Goal: Find specific page/section: Find specific page/section

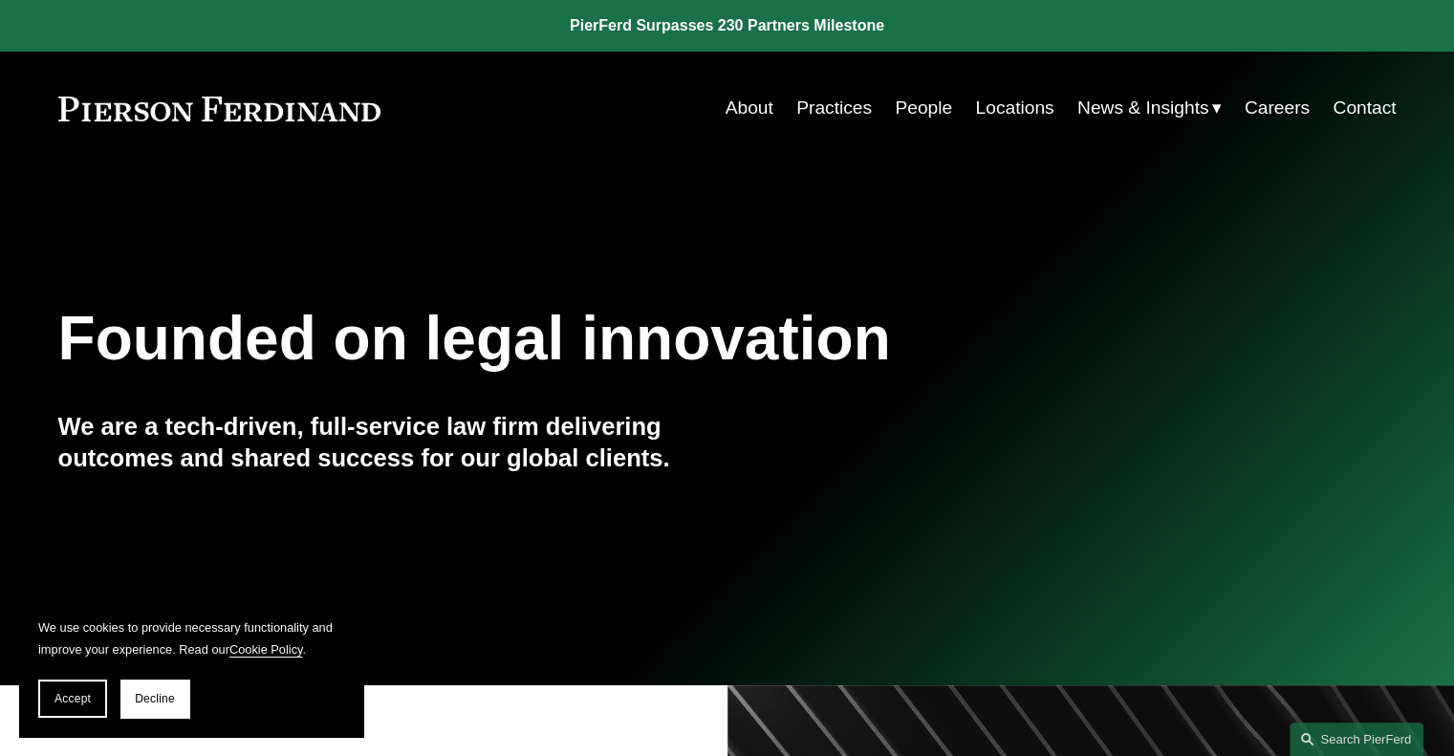
click at [1009, 93] on link "Locations" at bounding box center [1014, 108] width 78 height 36
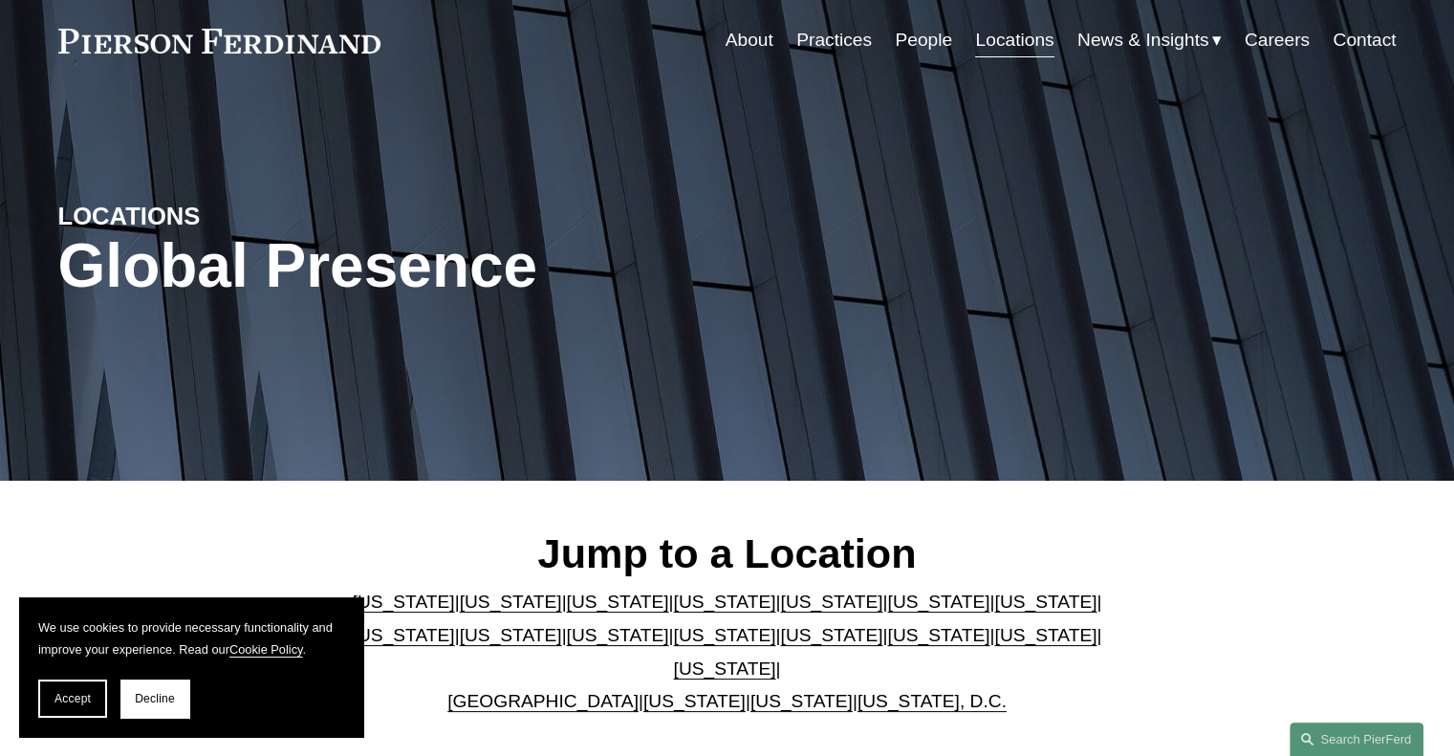
scroll to position [314, 0]
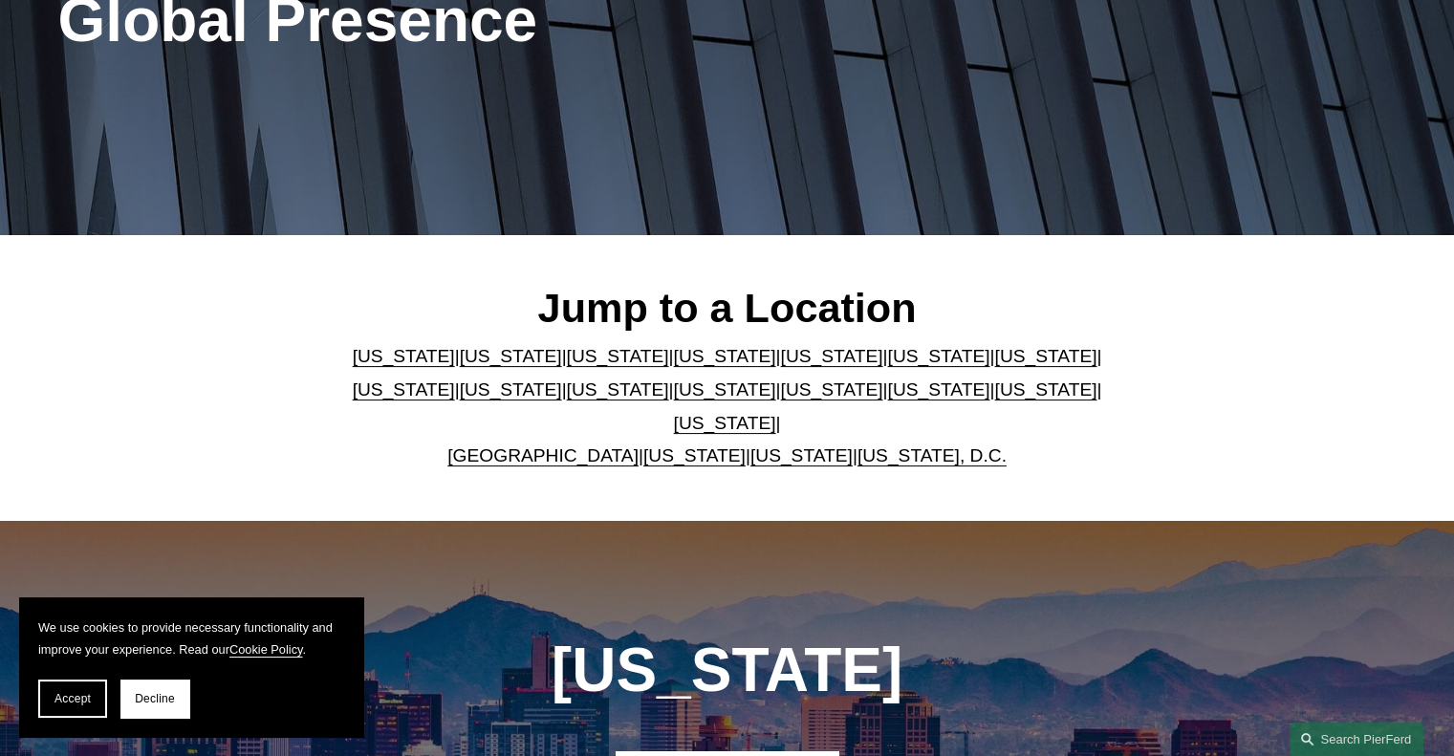
click at [780, 366] on link "Florida" at bounding box center [831, 356] width 102 height 20
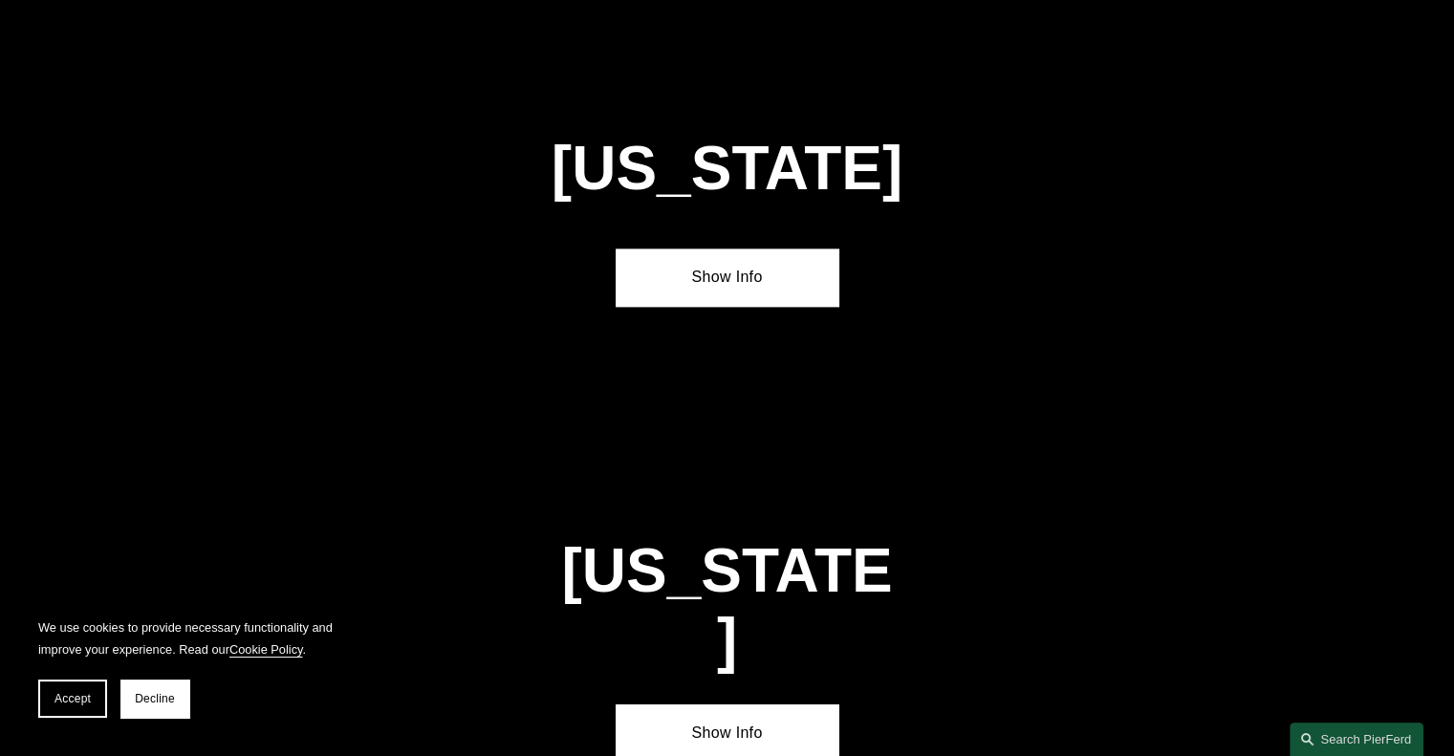
scroll to position [2430, 0]
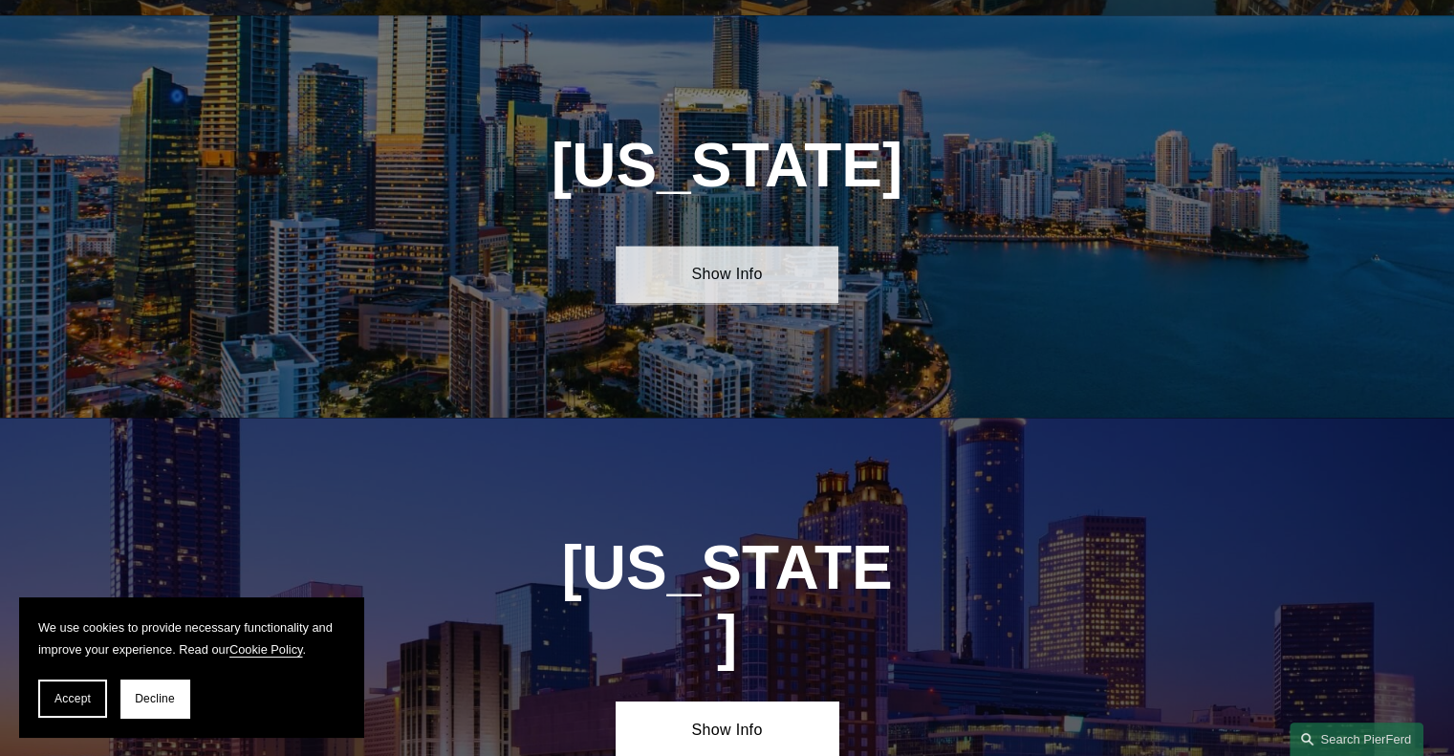
click at [724, 272] on link "Show Info" at bounding box center [727, 274] width 223 height 57
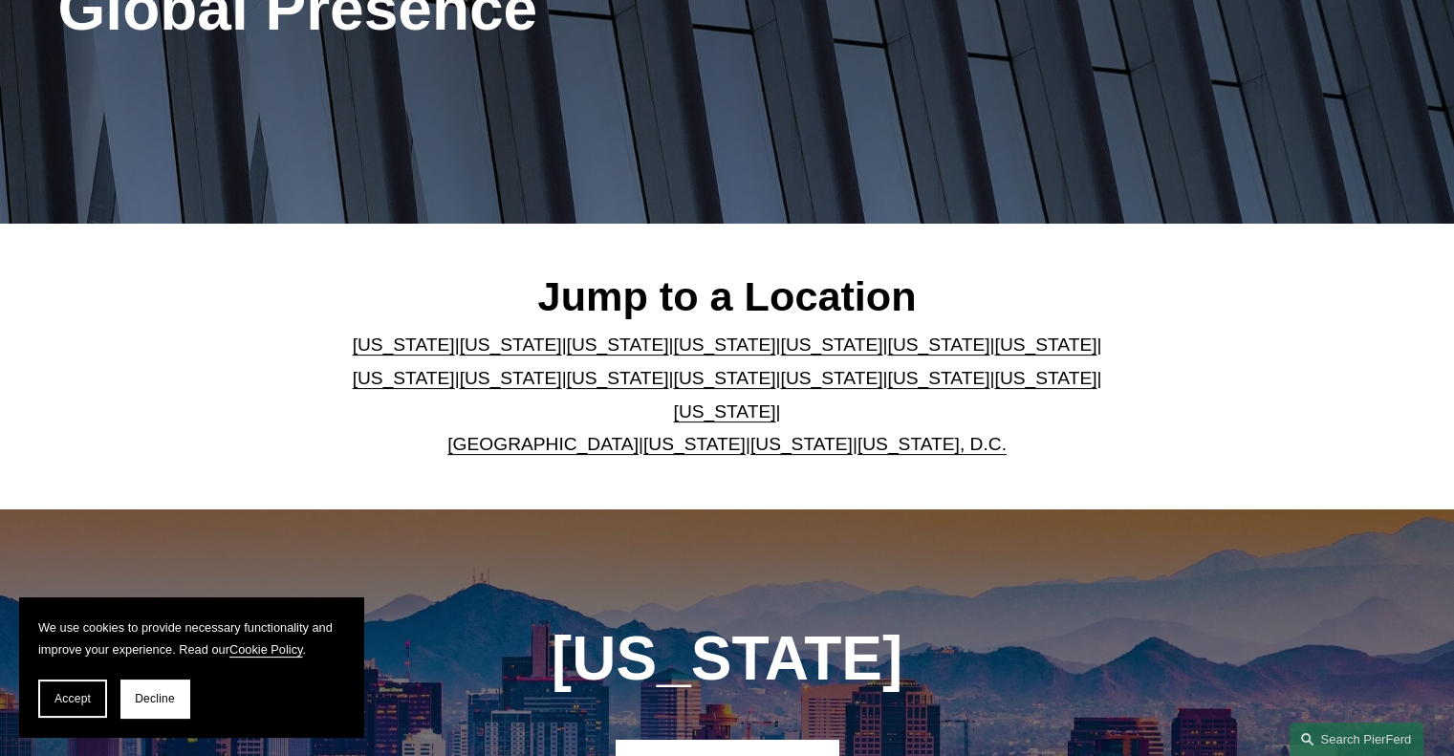
scroll to position [314, 0]
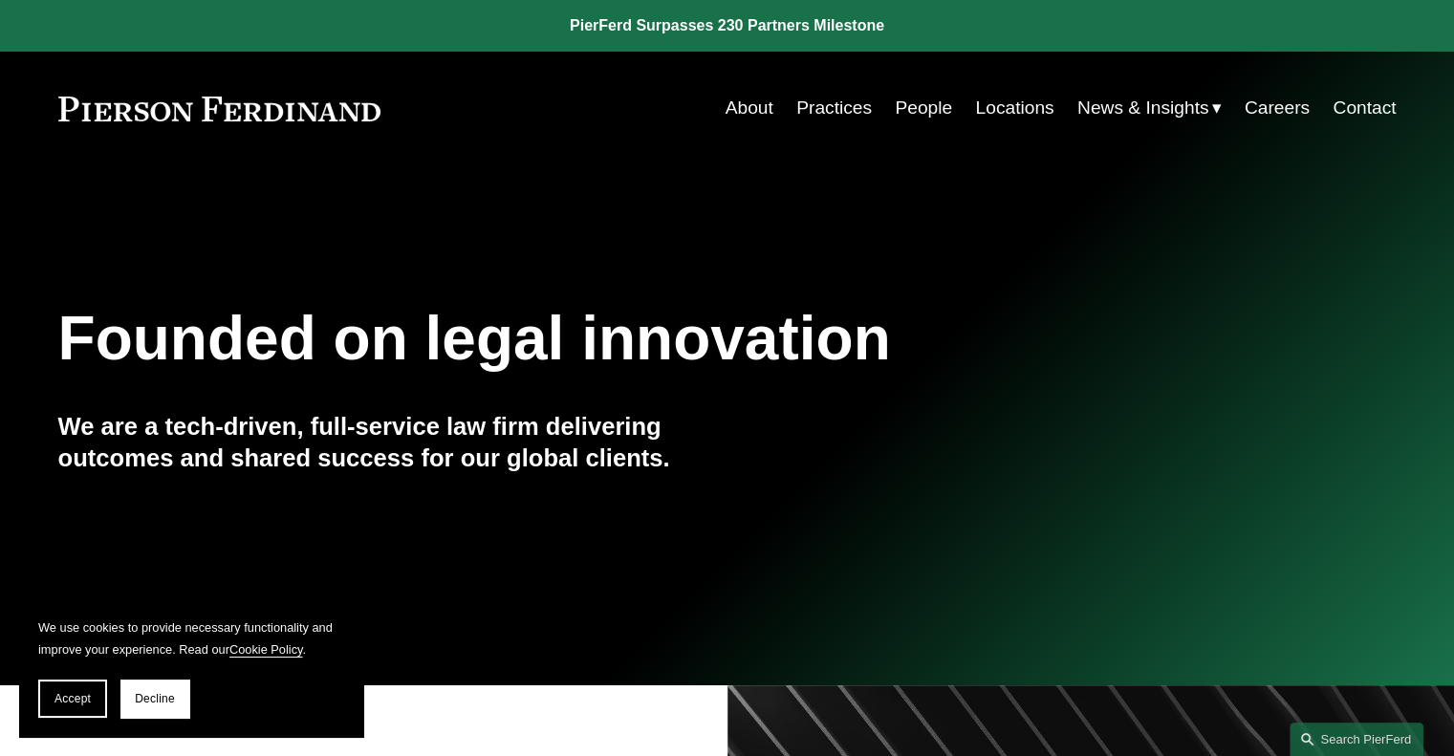
click at [746, 108] on link "About" at bounding box center [749, 108] width 48 height 36
